Goal: Information Seeking & Learning: Learn about a topic

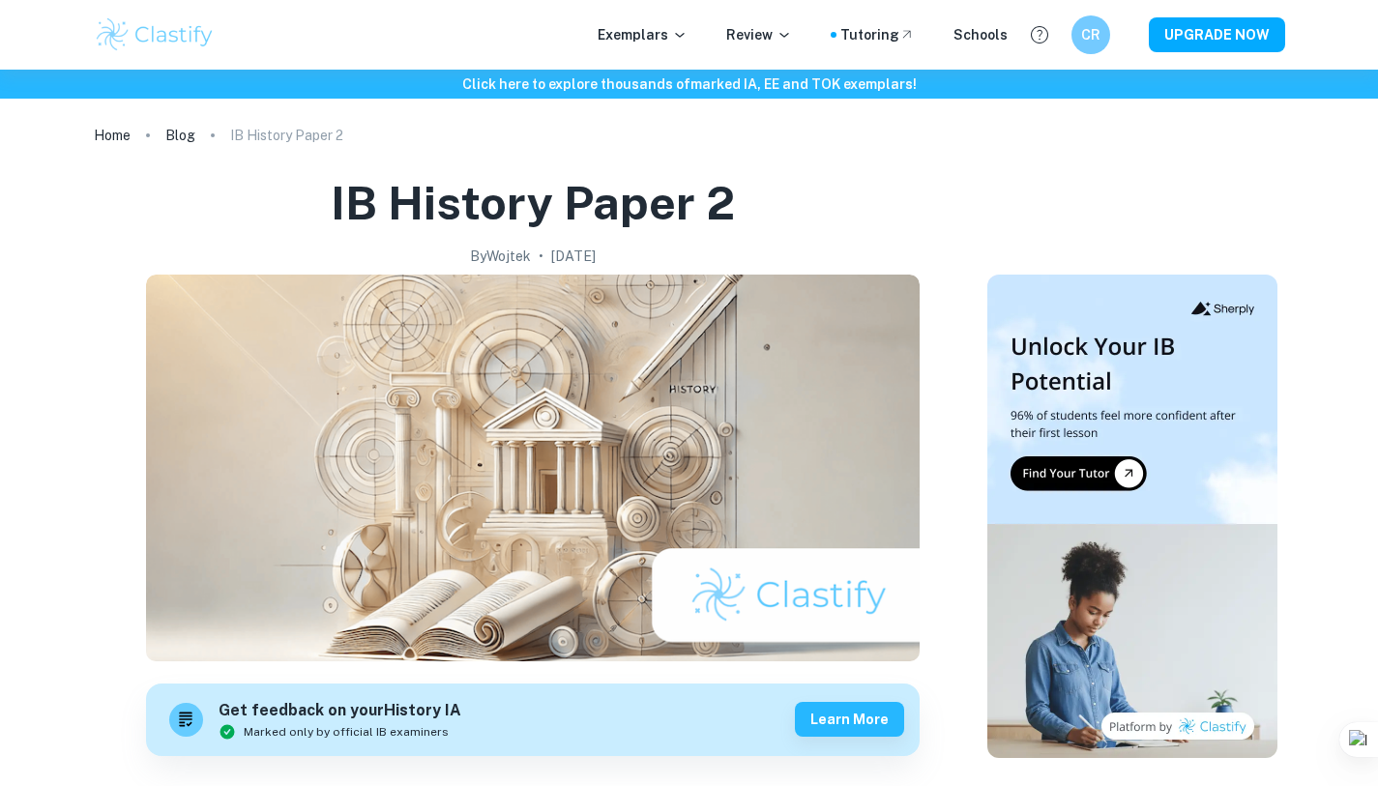
click at [155, 25] on img at bounding box center [155, 34] width 123 height 39
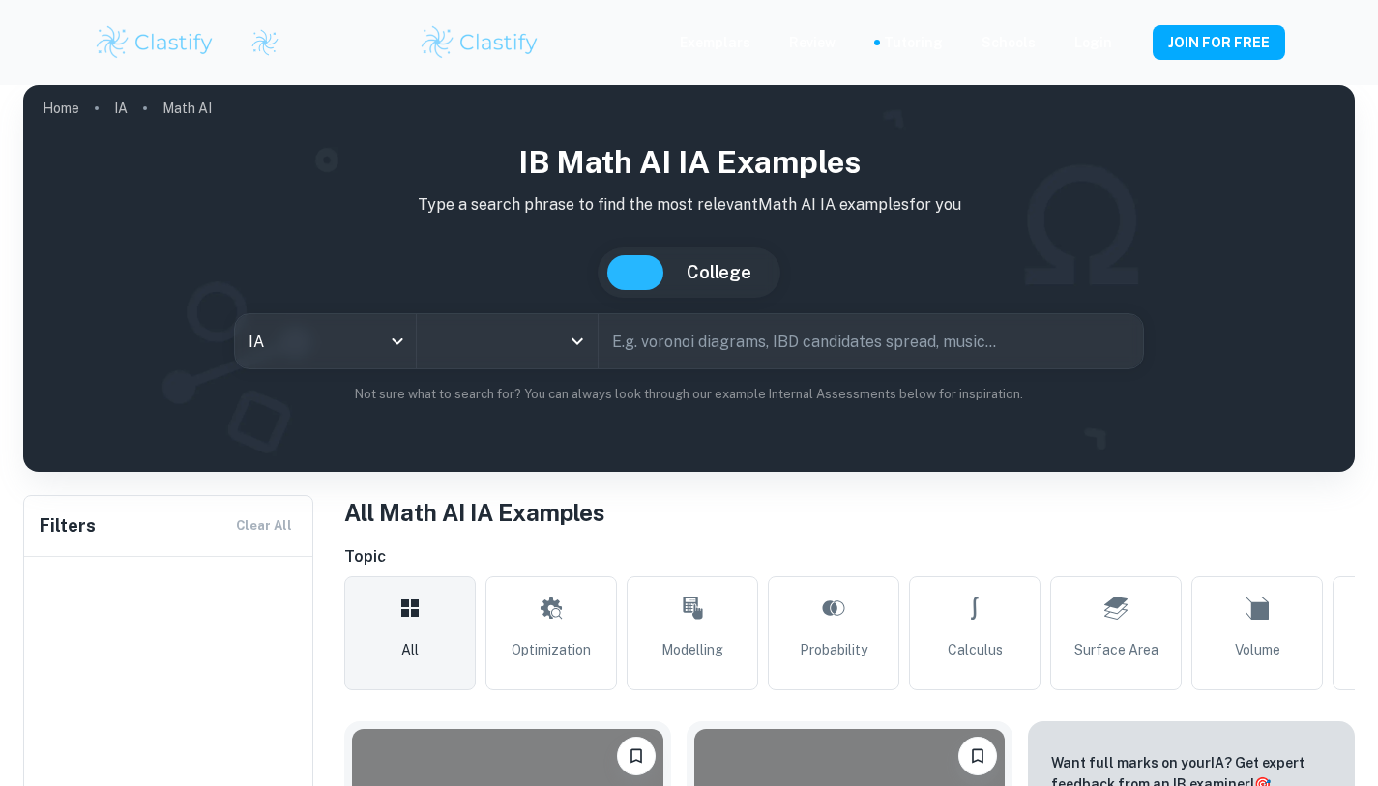
type input "Math AI"
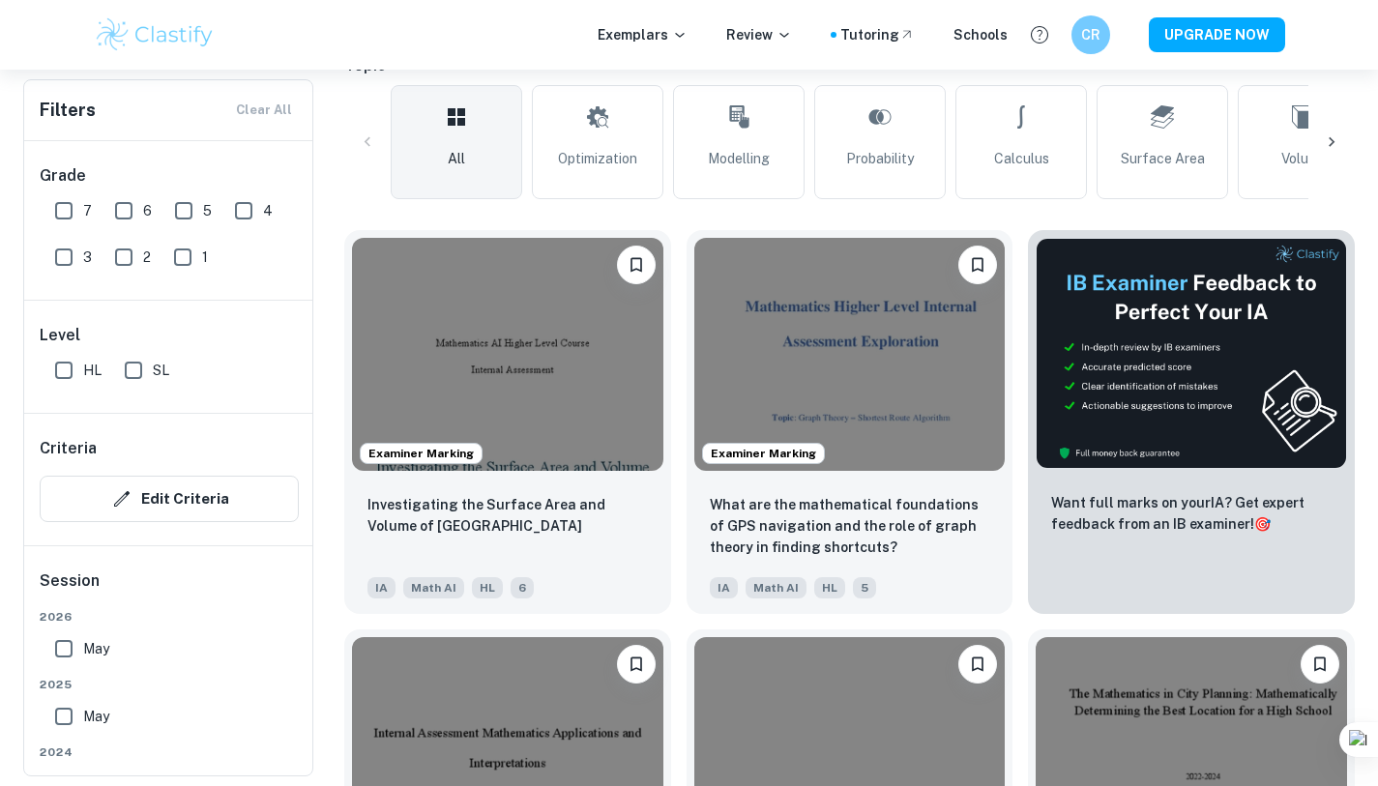
scroll to position [455, 0]
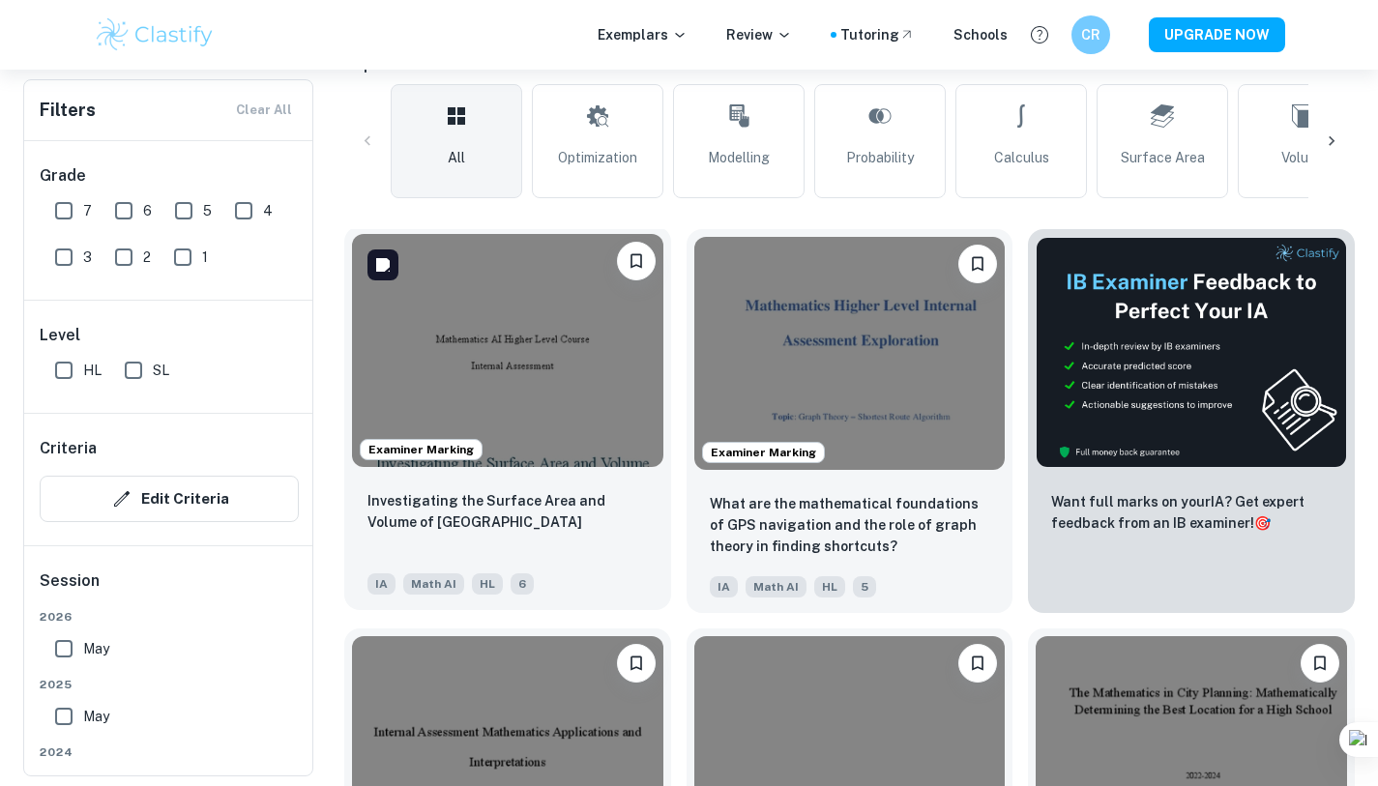
click at [495, 397] on img at bounding box center [507, 350] width 311 height 233
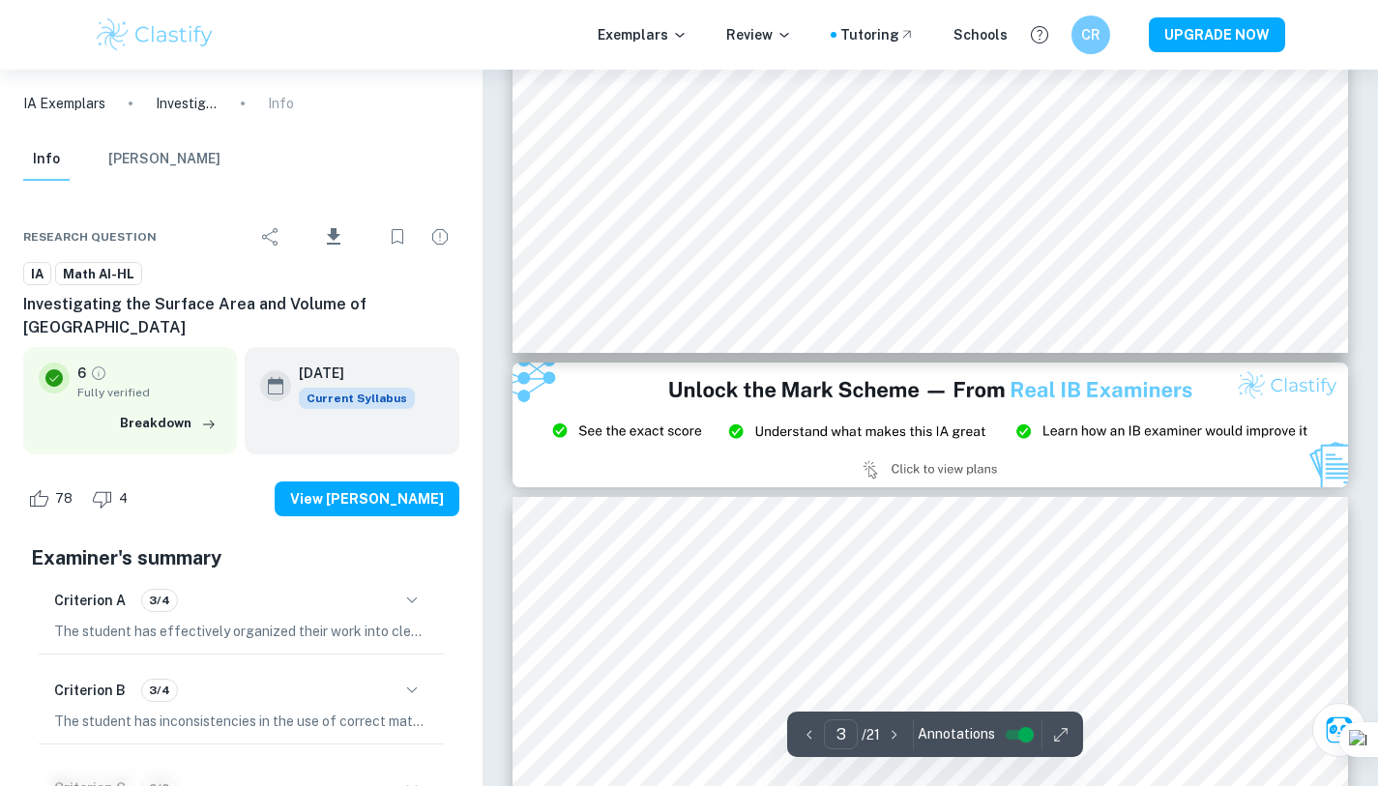
scroll to position [2312, 0]
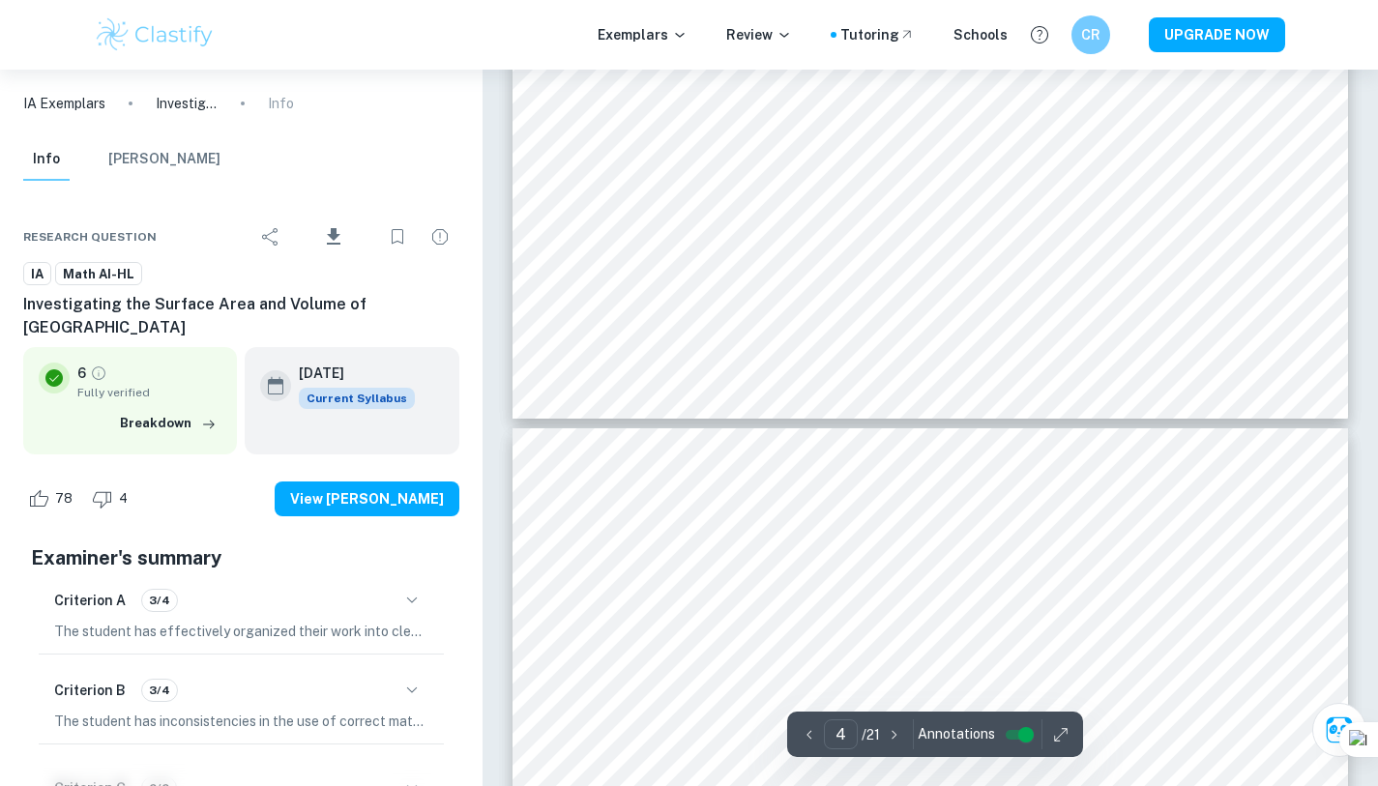
type input "3"
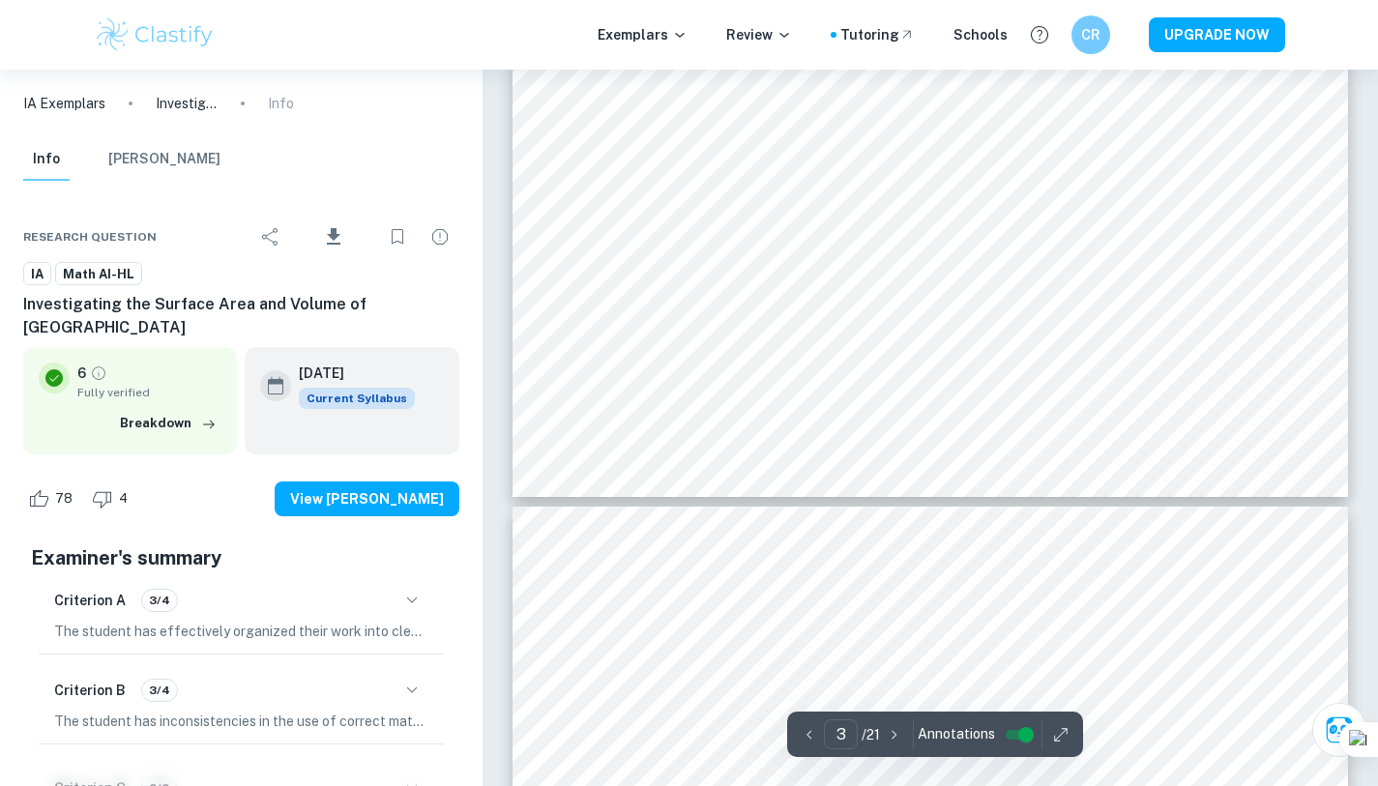
scroll to position [2981, 0]
